Goal: Task Accomplishment & Management: Use online tool/utility

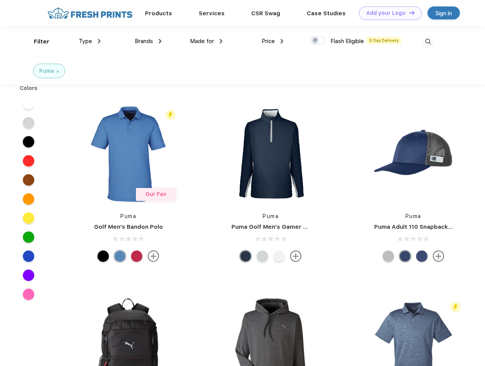
click at [388, 13] on link "Add your Logo Design Tool" at bounding box center [390, 12] width 63 height 13
click at [0, 0] on div "Design Tool" at bounding box center [0, 0] width 0 height 0
click at [409, 13] on link "Add your Logo Design Tool" at bounding box center [390, 12] width 63 height 13
click at [37, 42] on div "Filter" at bounding box center [42, 41] width 16 height 9
click at [90, 41] on span "Type" at bounding box center [85, 41] width 13 height 7
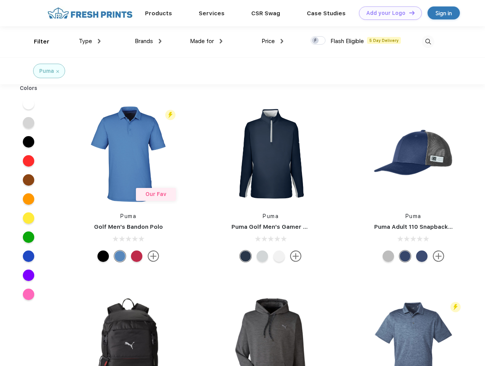
click at [148, 41] on span "Brands" at bounding box center [144, 41] width 18 height 7
click at [206, 41] on span "Made for" at bounding box center [202, 41] width 24 height 7
click at [273, 41] on span "Price" at bounding box center [268, 41] width 13 height 7
click at [318, 41] on div at bounding box center [318, 40] width 15 height 8
click at [316, 41] on input "checkbox" at bounding box center [313, 38] width 5 height 5
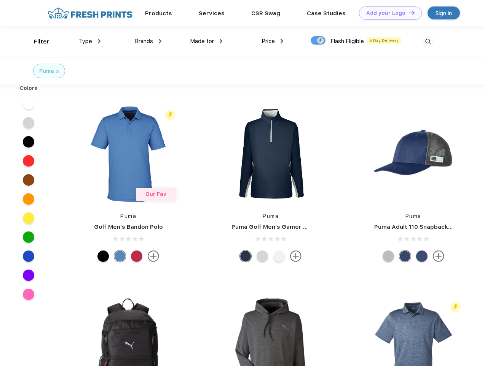
click at [428, 42] on img at bounding box center [428, 41] width 13 height 13
